Goal: Complete application form

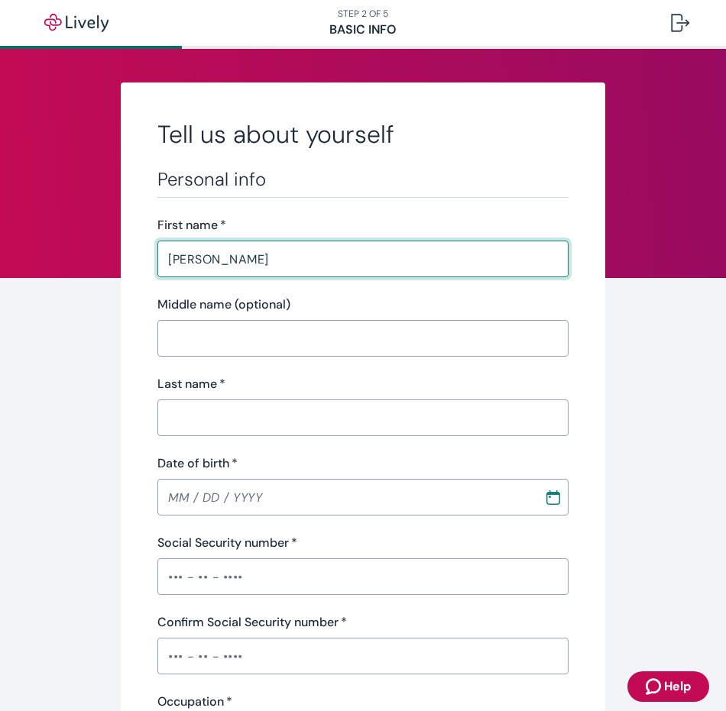
type input "[PERSON_NAME]"
click at [208, 409] on input "Last name   *" at bounding box center [362, 418] width 410 height 31
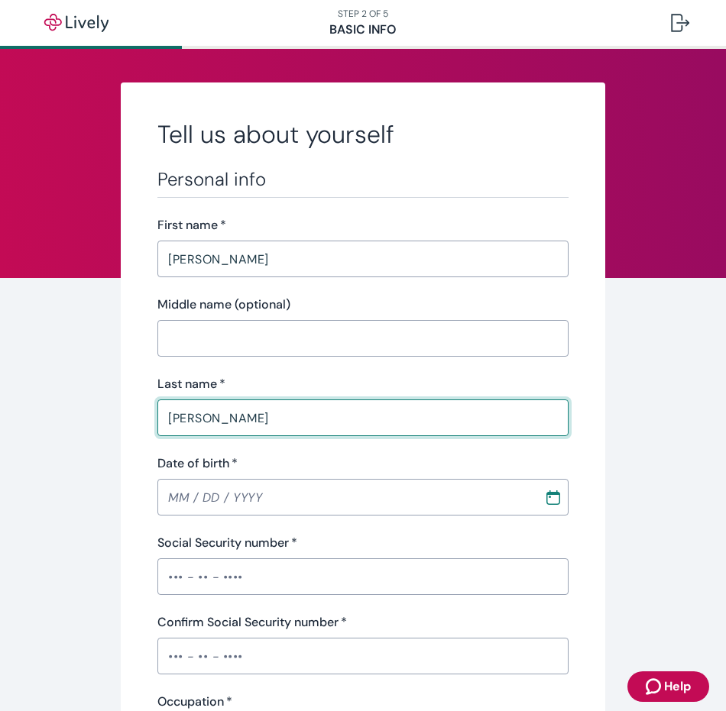
type input "[PERSON_NAME]"
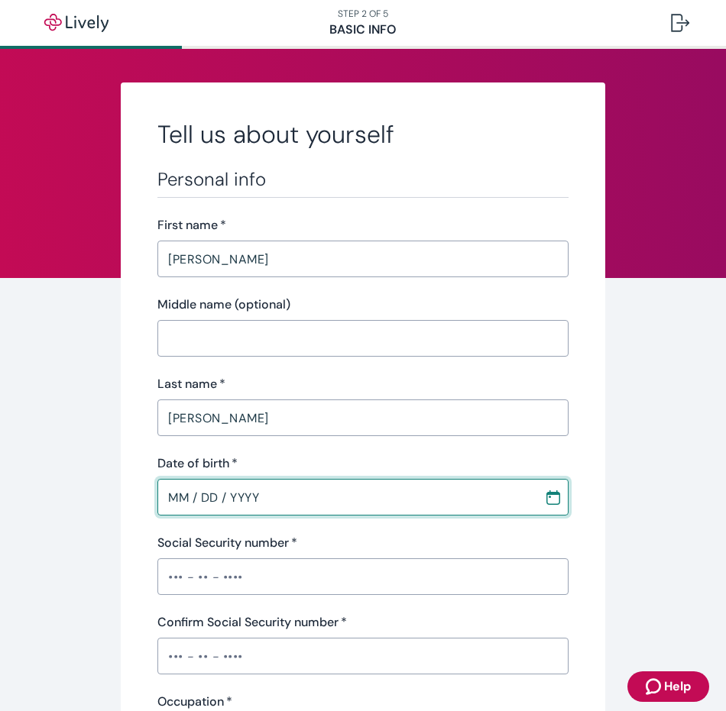
click at [178, 498] on input "MM / DD / YYYY" at bounding box center [344, 497] width 375 height 31
click at [183, 506] on input "MM / DD / YYYY" at bounding box center [344, 497] width 375 height 31
click at [171, 500] on input "MM / DD / YYYY" at bounding box center [344, 497] width 375 height 31
type input "MM / DD / YYYY"
click at [548, 494] on icon "Calendar" at bounding box center [553, 493] width 14 height 3
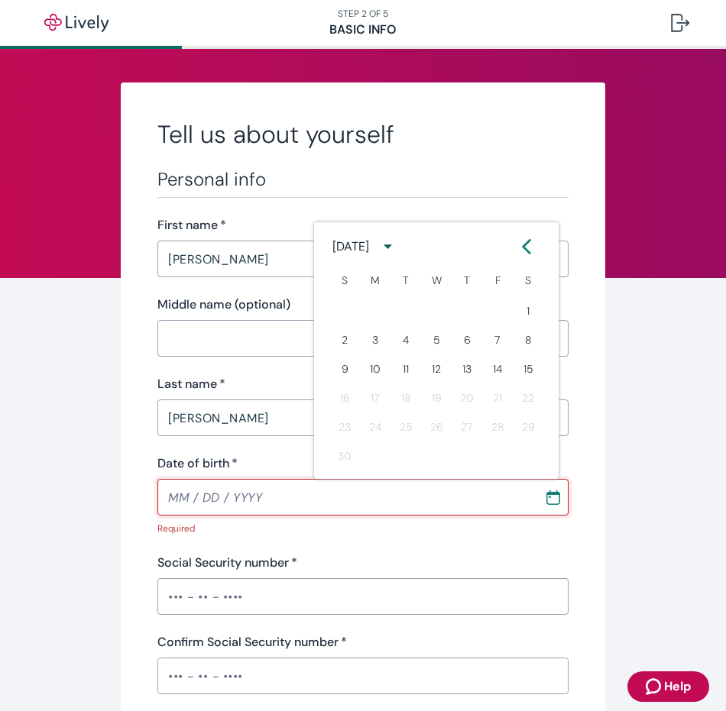
click at [398, 237] on icon "calendar view is open, switch to year view" at bounding box center [387, 246] width 21 height 21
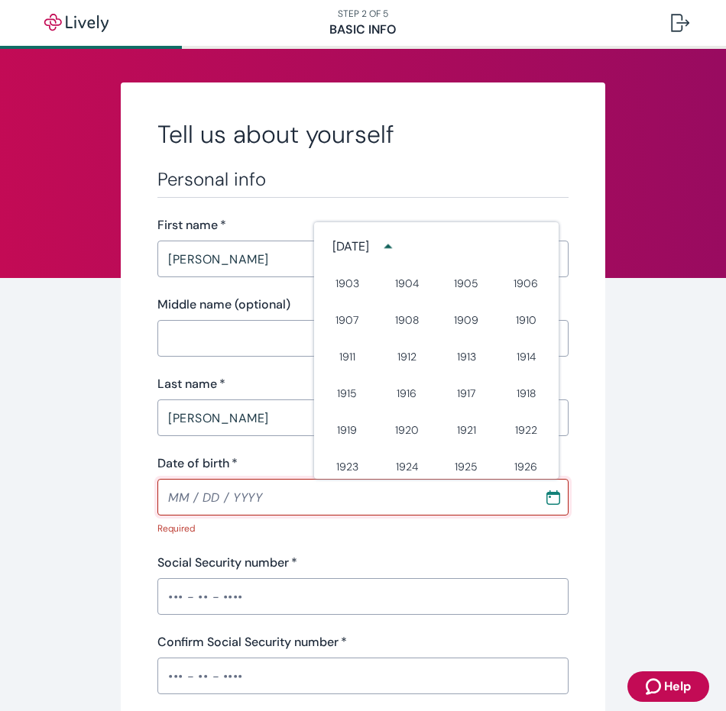
scroll to position [776, 0]
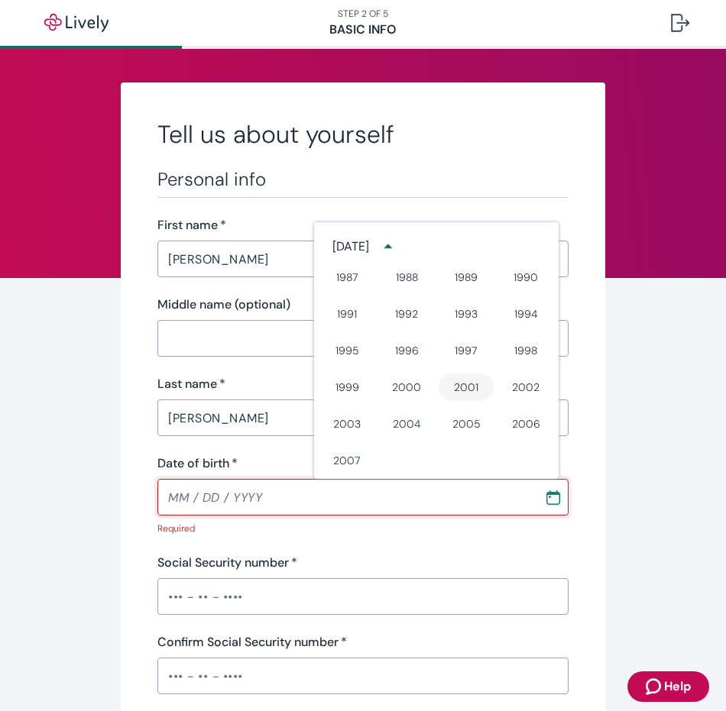
click at [458, 386] on button "2001" at bounding box center [465, 387] width 55 height 27
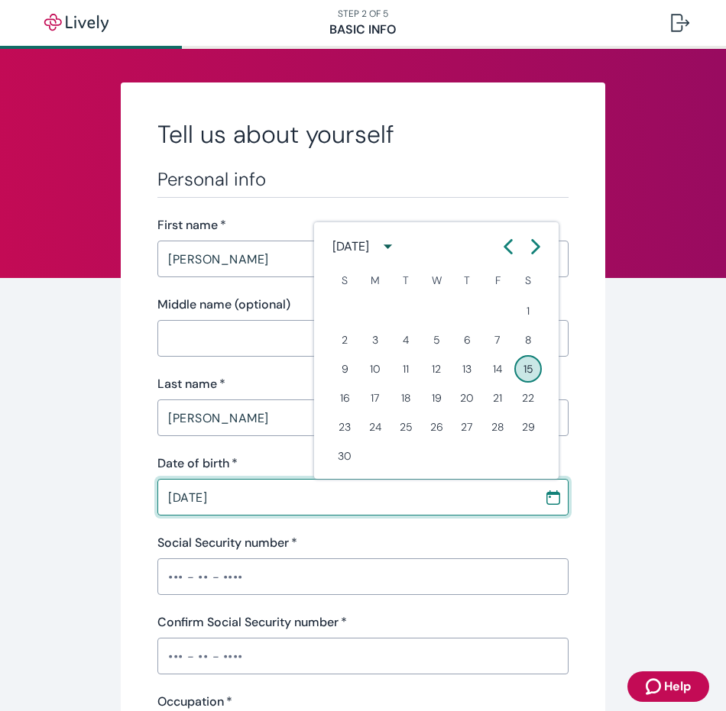
click at [500, 251] on icon "Calendar left arrow" at bounding box center [507, 246] width 15 height 15
click at [528, 364] on button "18" at bounding box center [527, 368] width 27 height 27
type input "[DATE]"
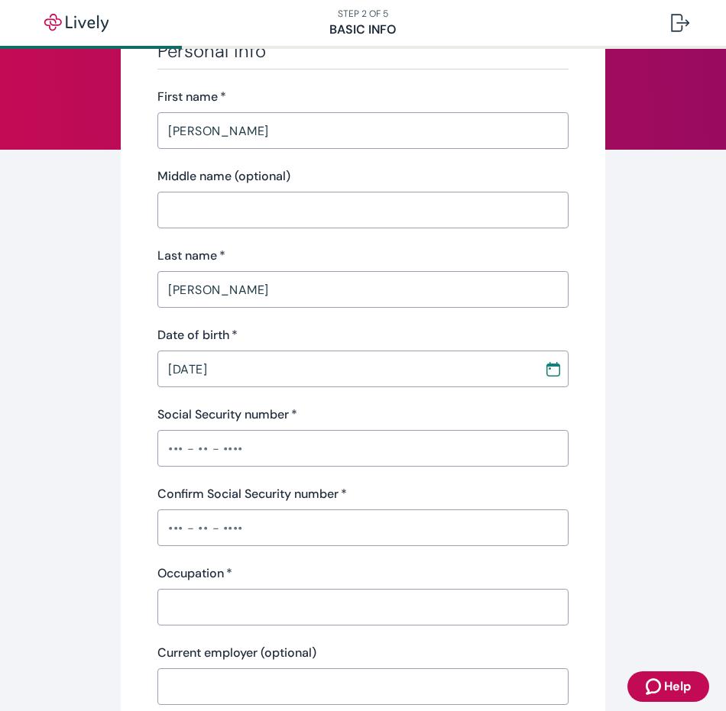
scroll to position [153, 0]
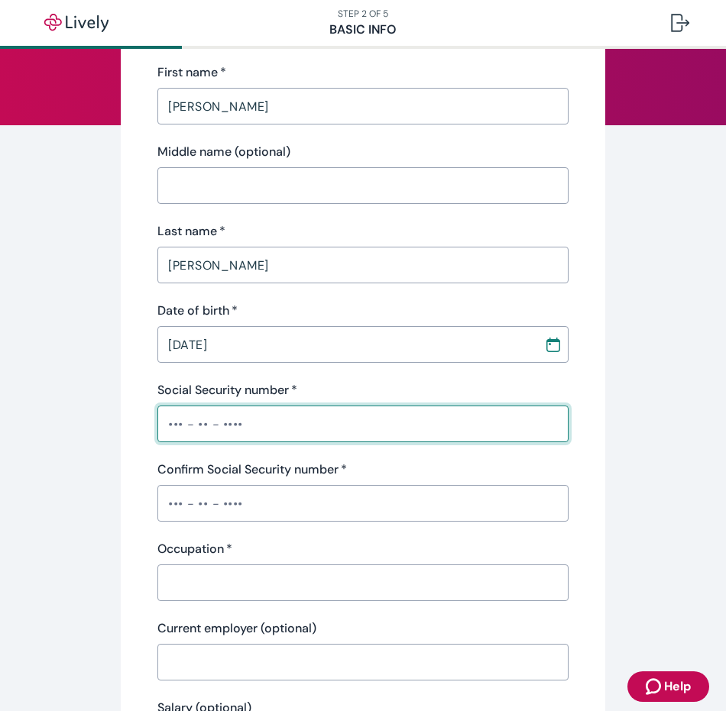
click at [173, 429] on input "Social Security number   *" at bounding box center [362, 424] width 410 height 31
type input "•••-••-7216"
click at [170, 496] on input "Confirm Social Security number   *" at bounding box center [362, 503] width 410 height 31
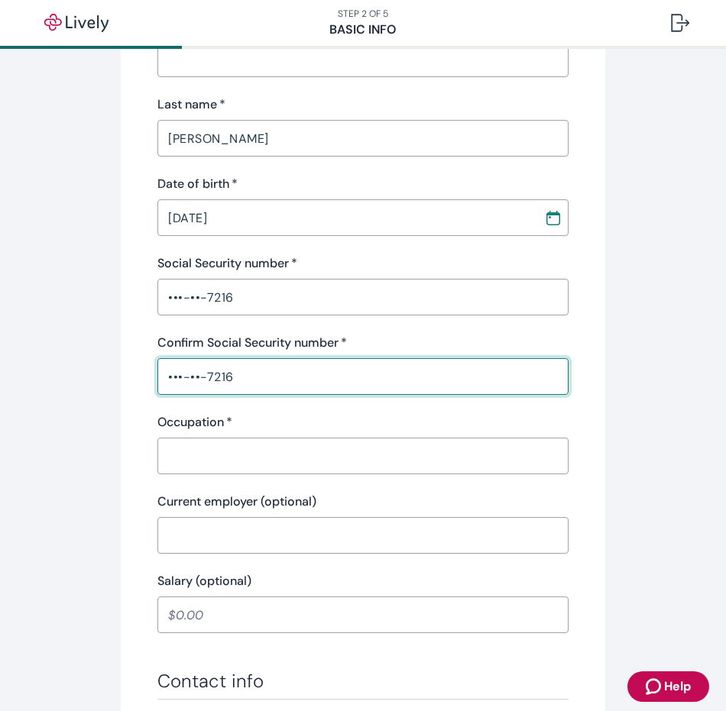
scroll to position [306, 0]
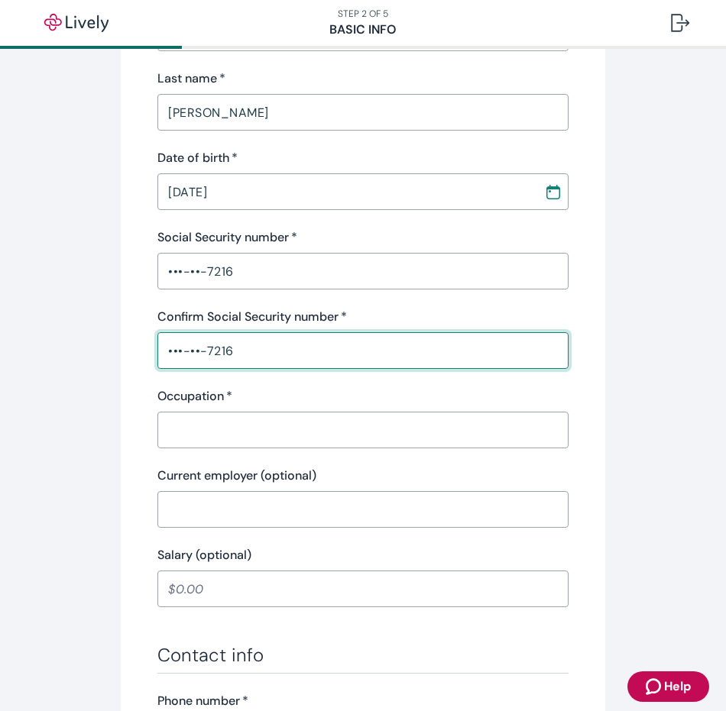
type input "•••-••-7216"
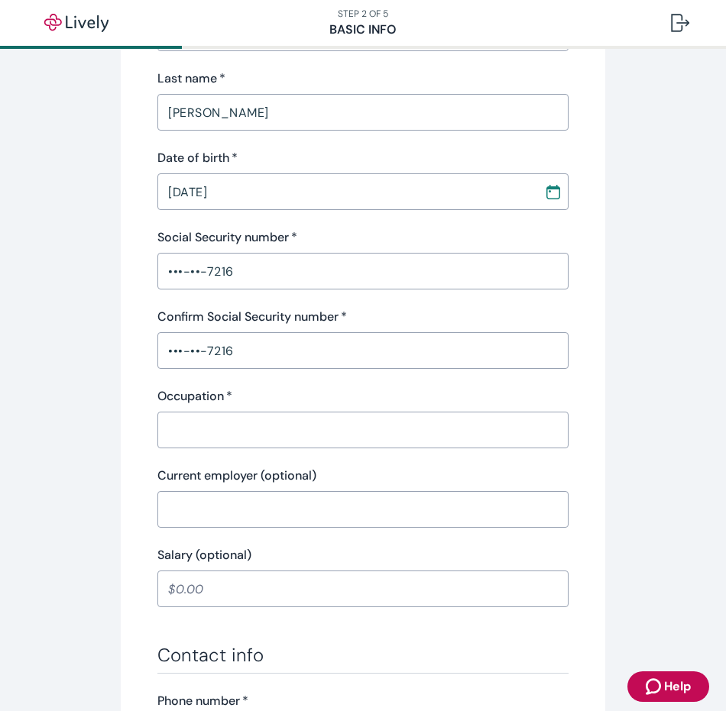
click at [220, 449] on div "Personal info First name   * [PERSON_NAME] ​ Middle name (optional) ​ Last name…" at bounding box center [362, 235] width 410 height 745
click at [223, 444] on input "Occupation   *" at bounding box center [362, 430] width 410 height 31
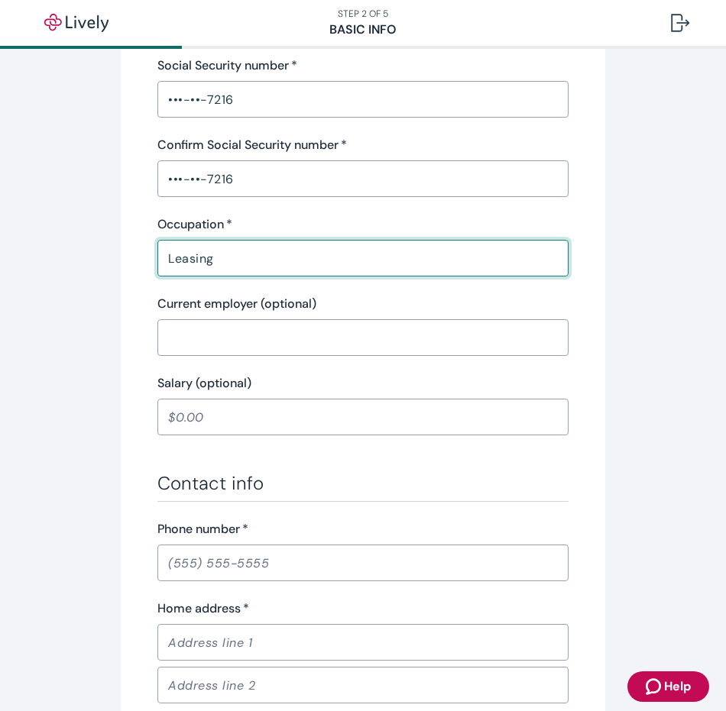
scroll to position [535, 0]
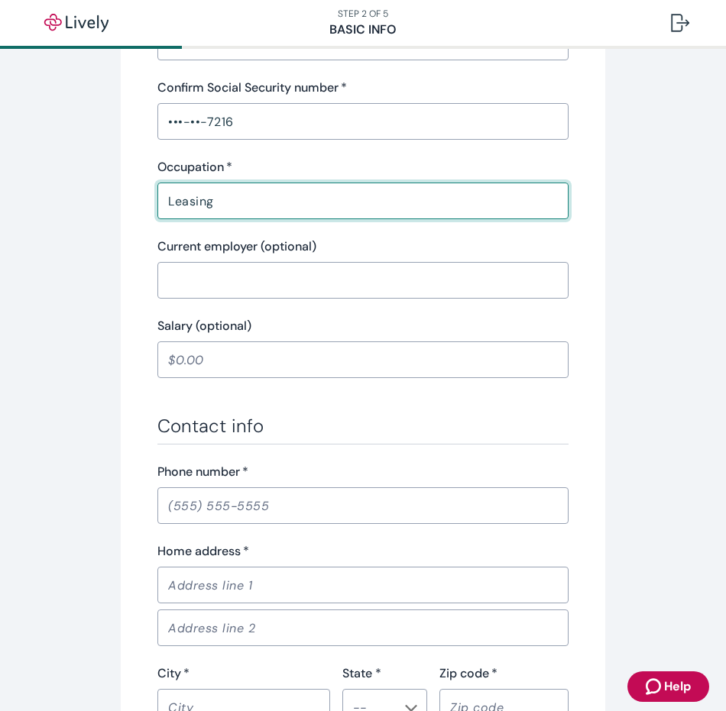
type input "Leasing"
click at [186, 504] on input "Phone number   *" at bounding box center [362, 505] width 410 height 31
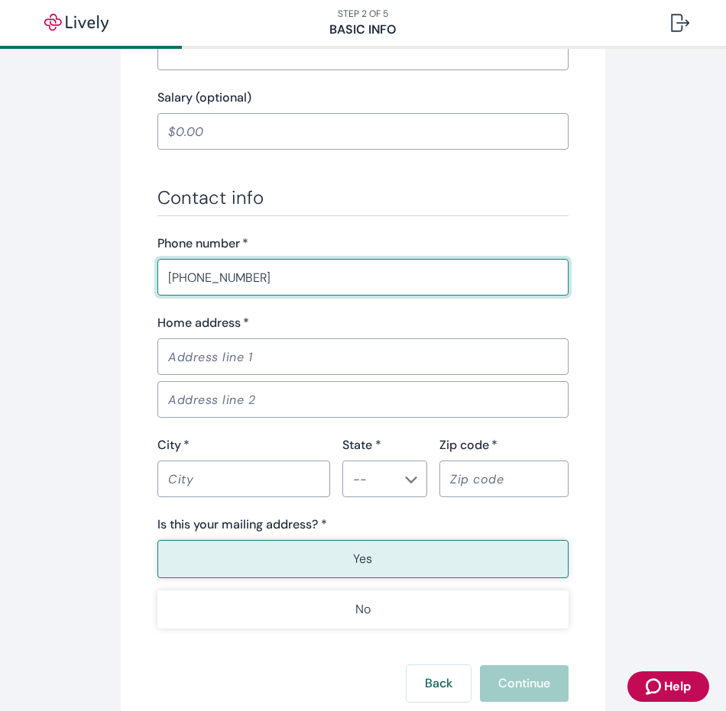
scroll to position [764, 0]
type input "[PHONE_NUMBER]"
click at [214, 349] on input "Home address   *" at bounding box center [362, 356] width 410 height 31
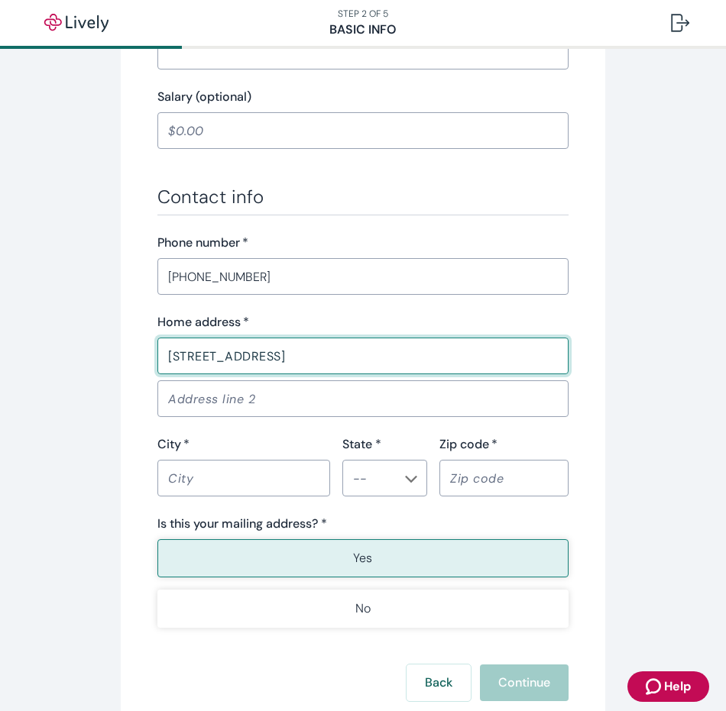
type input "[STREET_ADDRESS]"
click at [199, 472] on input "City   *" at bounding box center [243, 478] width 173 height 31
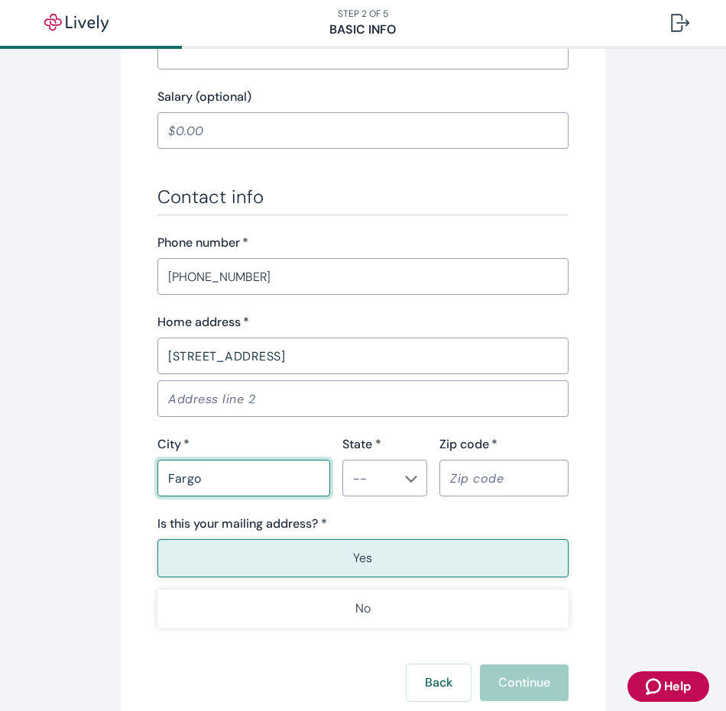
type input "Fargo"
click at [370, 471] on input "State *" at bounding box center [372, 477] width 50 height 21
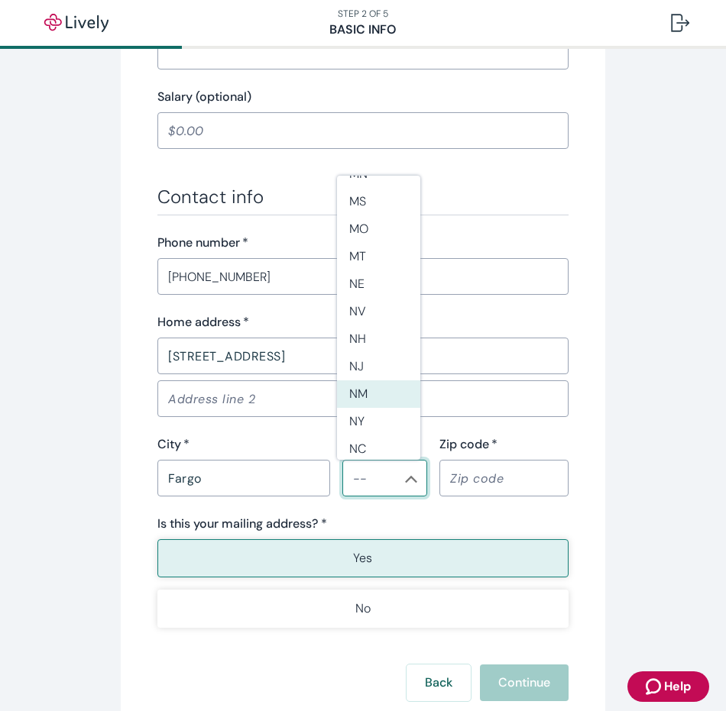
scroll to position [840, 0]
click at [378, 390] on li "ND" at bounding box center [378, 400] width 83 height 27
type input "ND"
click at [470, 475] on input "Zip code   *" at bounding box center [503, 478] width 128 height 31
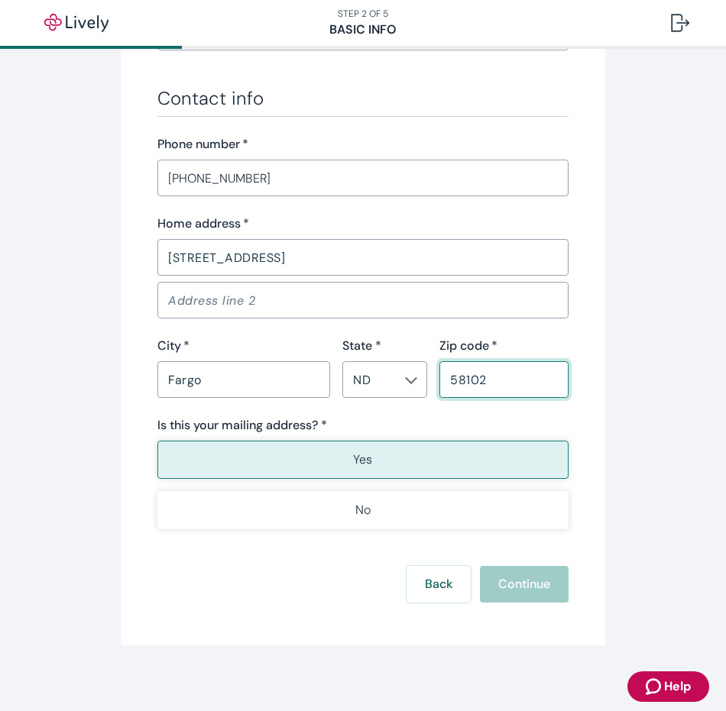
scroll to position [870, 0]
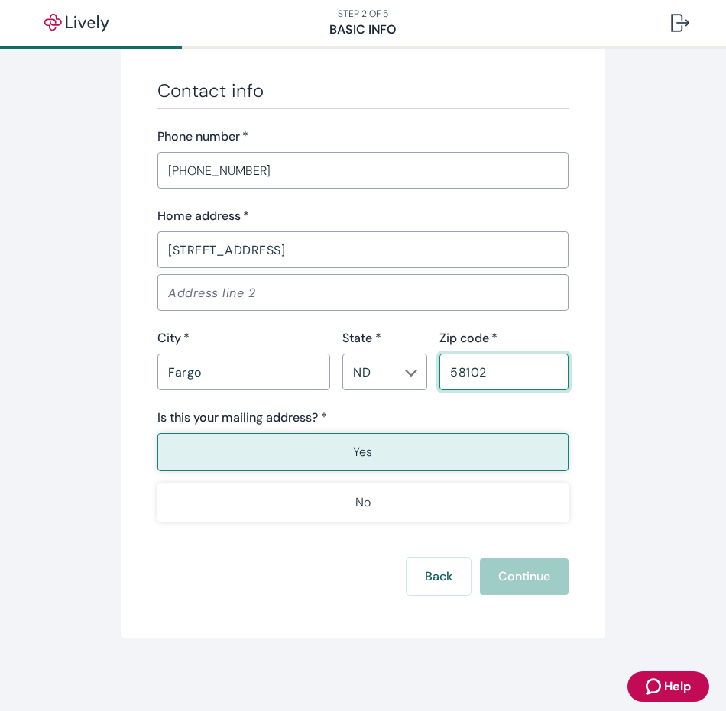
type input "58102"
click at [313, 450] on button "Yes" at bounding box center [362, 452] width 410 height 38
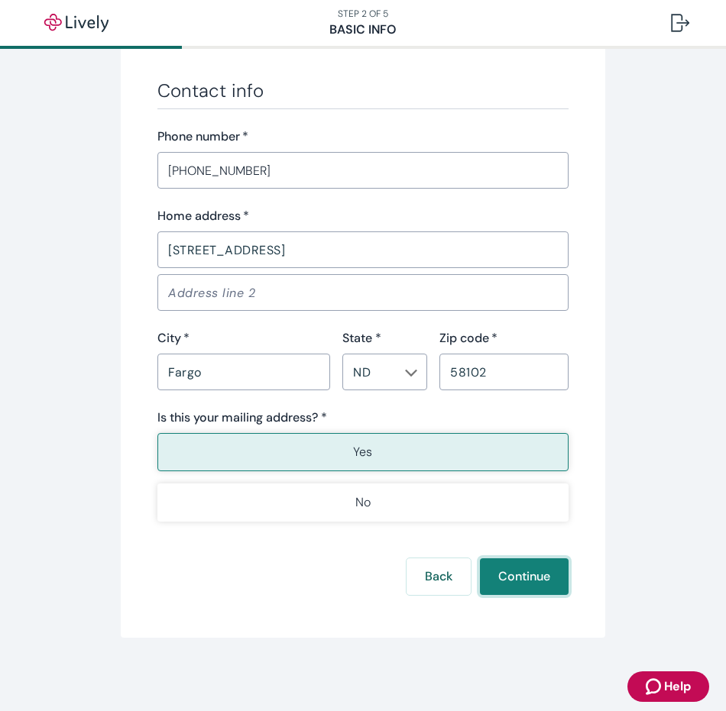
click at [496, 567] on button "Continue" at bounding box center [524, 576] width 89 height 37
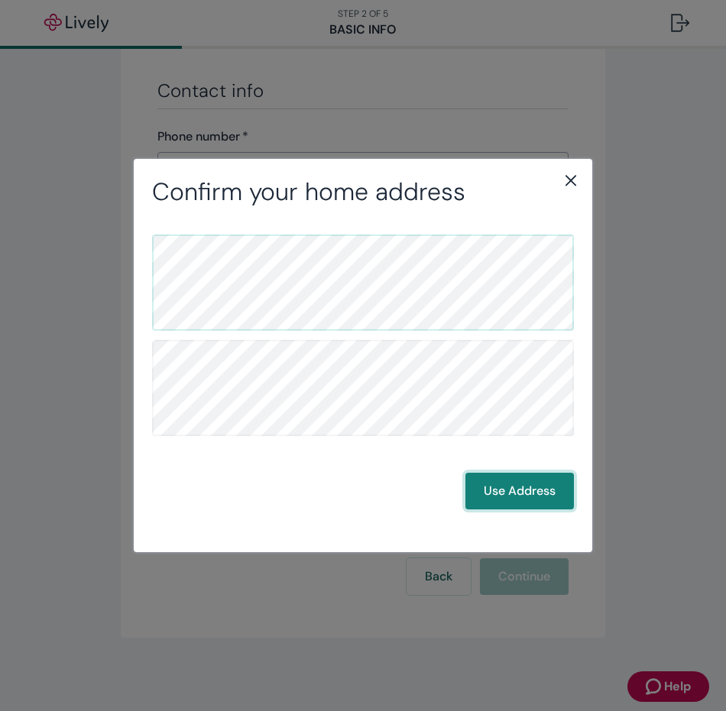
click at [510, 490] on button "Use Address" at bounding box center [519, 491] width 108 height 37
click at [539, 489] on button "Use Address" at bounding box center [519, 491] width 108 height 37
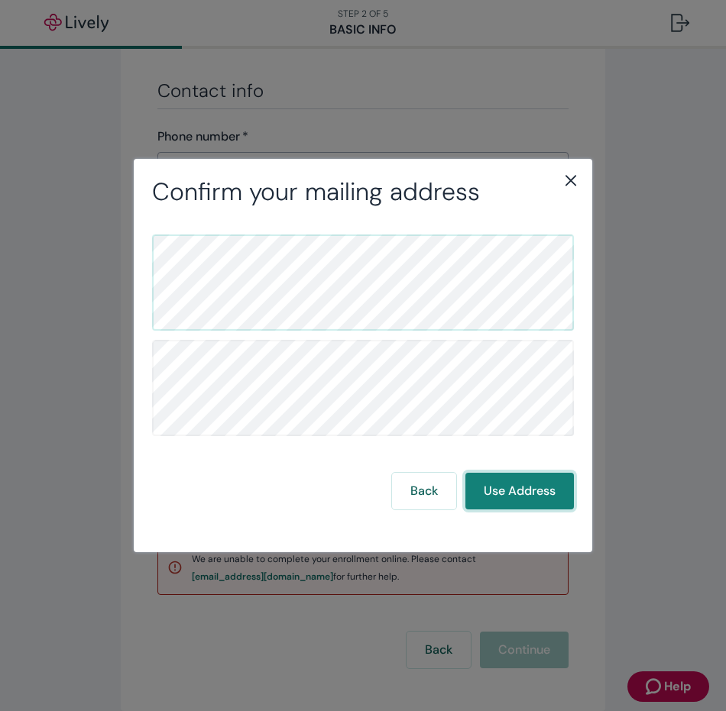
click at [530, 486] on button "Use Address" at bounding box center [519, 491] width 108 height 37
click at [539, 489] on button "Use Address" at bounding box center [519, 491] width 108 height 37
drag, startPoint x: 305, startPoint y: 221, endPoint x: 306, endPoint y: 232, distance: 11.5
click at [306, 229] on div "Back Use Address" at bounding box center [363, 370] width 458 height 327
click at [538, 486] on button "Use Address" at bounding box center [519, 491] width 108 height 37
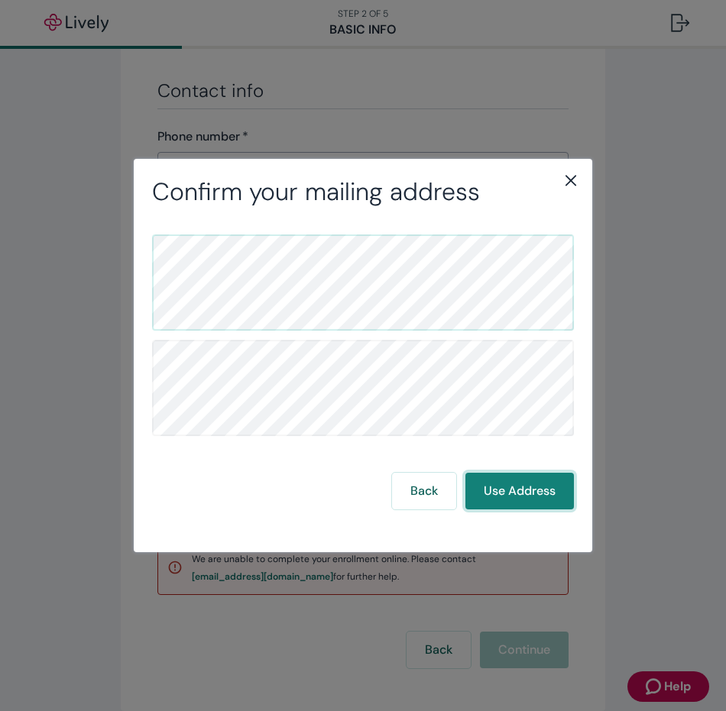
click at [548, 485] on button "Use Address" at bounding box center [519, 491] width 108 height 37
click at [528, 490] on button "Use Address" at bounding box center [519, 491] width 108 height 37
click at [565, 173] on icon "close" at bounding box center [570, 180] width 18 height 18
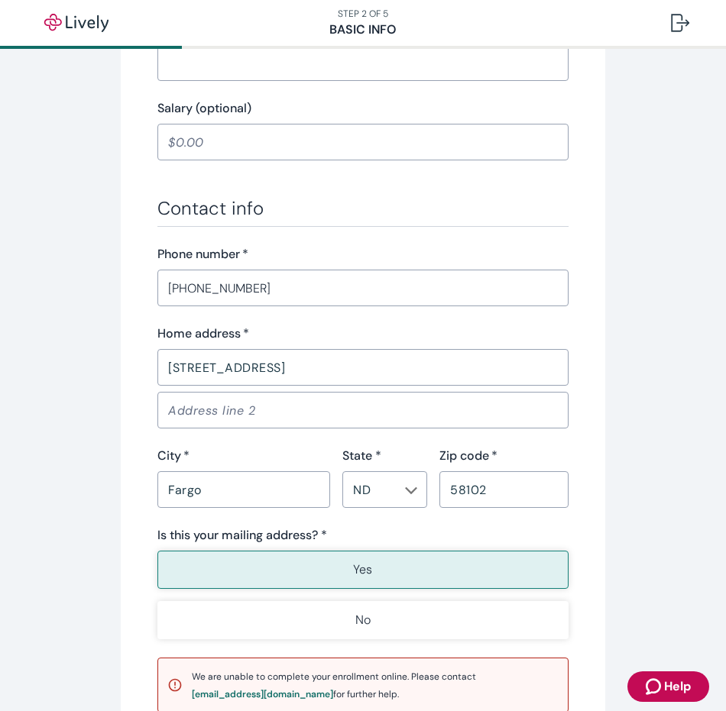
scroll to position [840, 0]
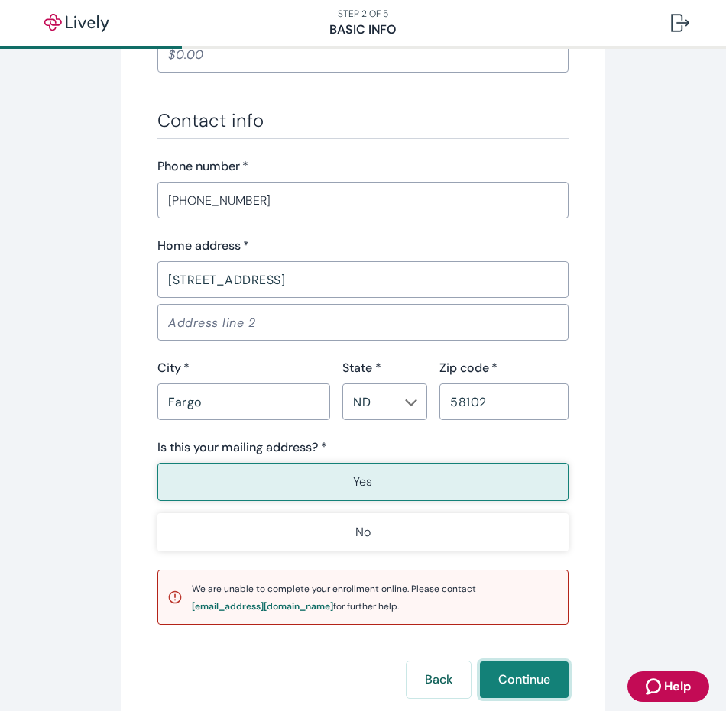
click at [490, 671] on button "Continue" at bounding box center [524, 680] width 89 height 37
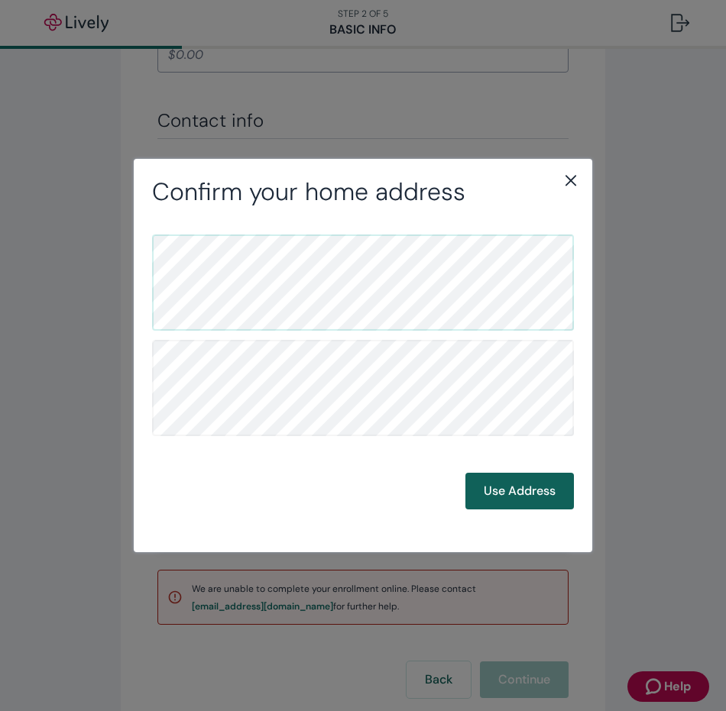
click at [532, 485] on button "Use Address" at bounding box center [519, 491] width 108 height 37
click at [530, 487] on button "Use Address" at bounding box center [519, 491] width 108 height 37
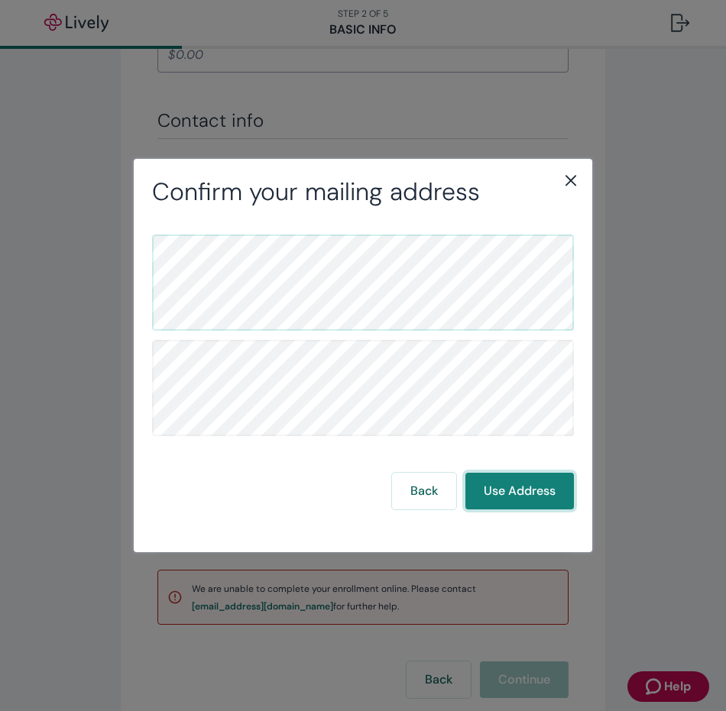
click at [506, 485] on button "Use Address" at bounding box center [519, 491] width 108 height 37
click at [532, 509] on button "Use Address" at bounding box center [519, 491] width 108 height 37
click at [519, 505] on button "Use Address" at bounding box center [519, 491] width 108 height 37
click at [427, 504] on button "Back" at bounding box center [424, 491] width 64 height 37
click at [571, 184] on icon "close" at bounding box center [570, 180] width 18 height 18
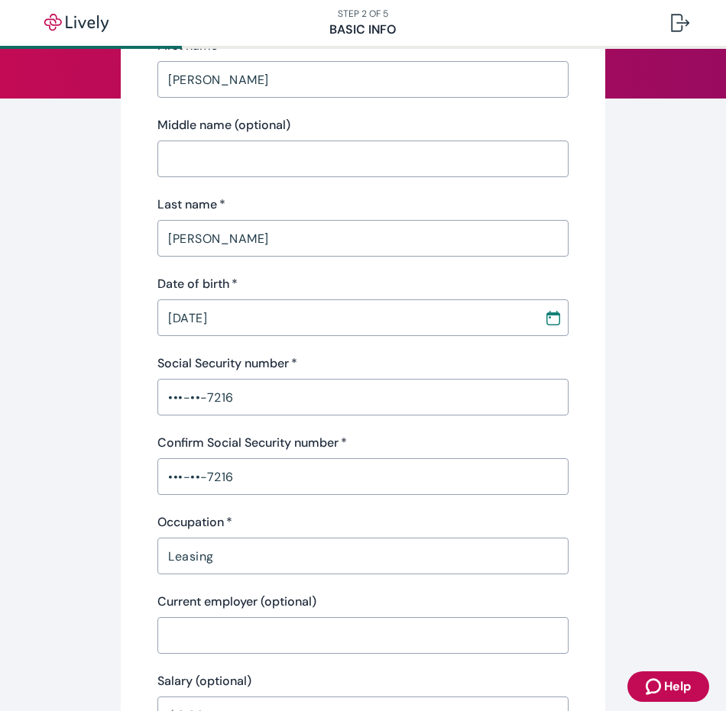
scroll to position [0, 0]
